Goal: Information Seeking & Learning: Learn about a topic

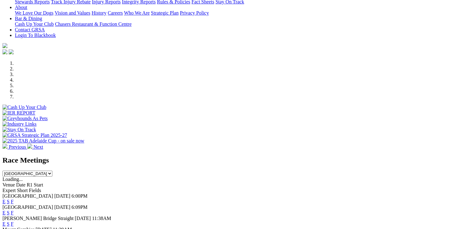
scroll to position [186, 0]
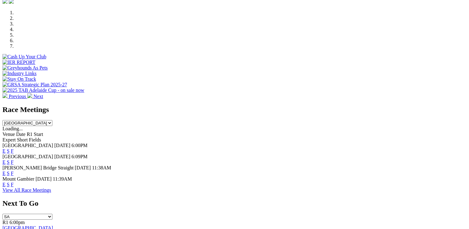
click at [14, 148] on link "F" at bounding box center [12, 150] width 3 height 5
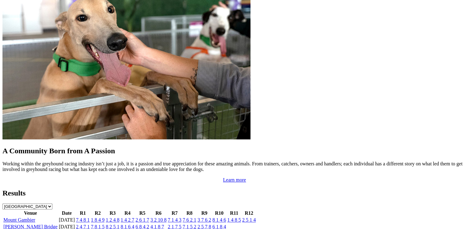
scroll to position [557, 0]
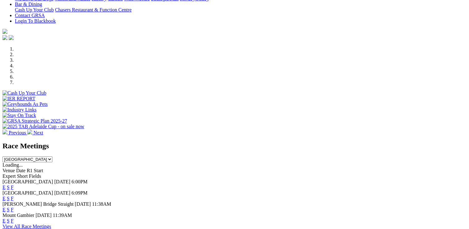
scroll to position [186, 0]
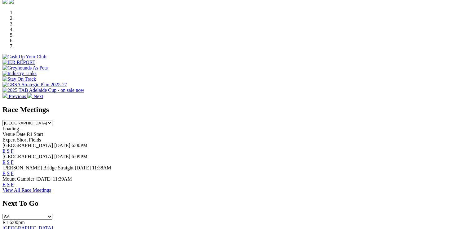
click at [14, 181] on link "F" at bounding box center [12, 183] width 3 height 5
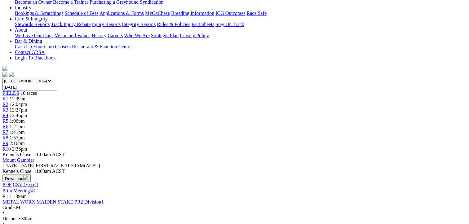
scroll to position [217, 0]
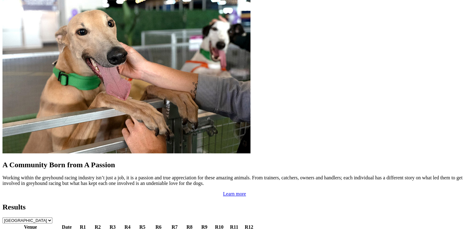
scroll to position [557, 0]
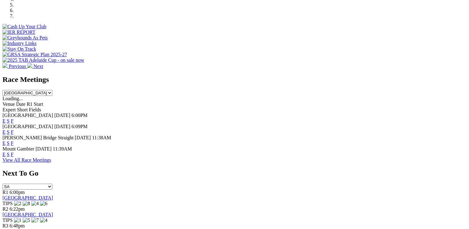
scroll to position [217, 0]
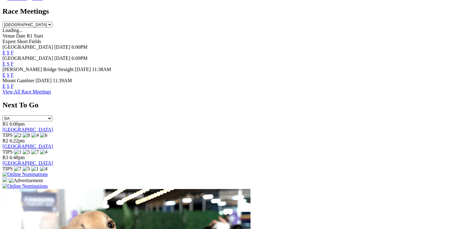
scroll to position [341, 0]
